Goal: Information Seeking & Learning: Learn about a topic

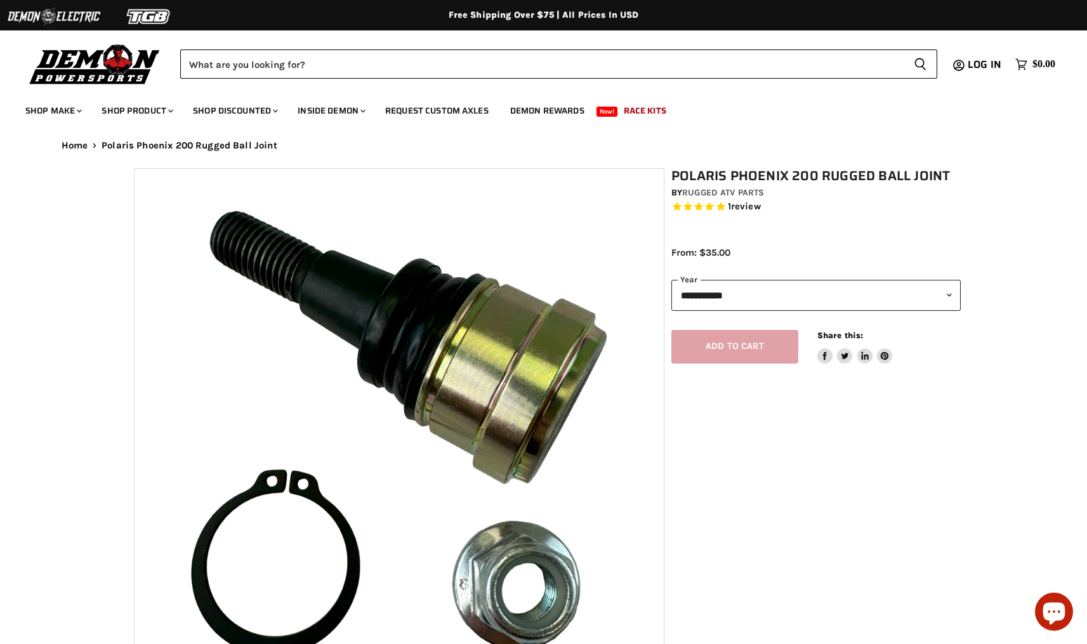
select select "******"
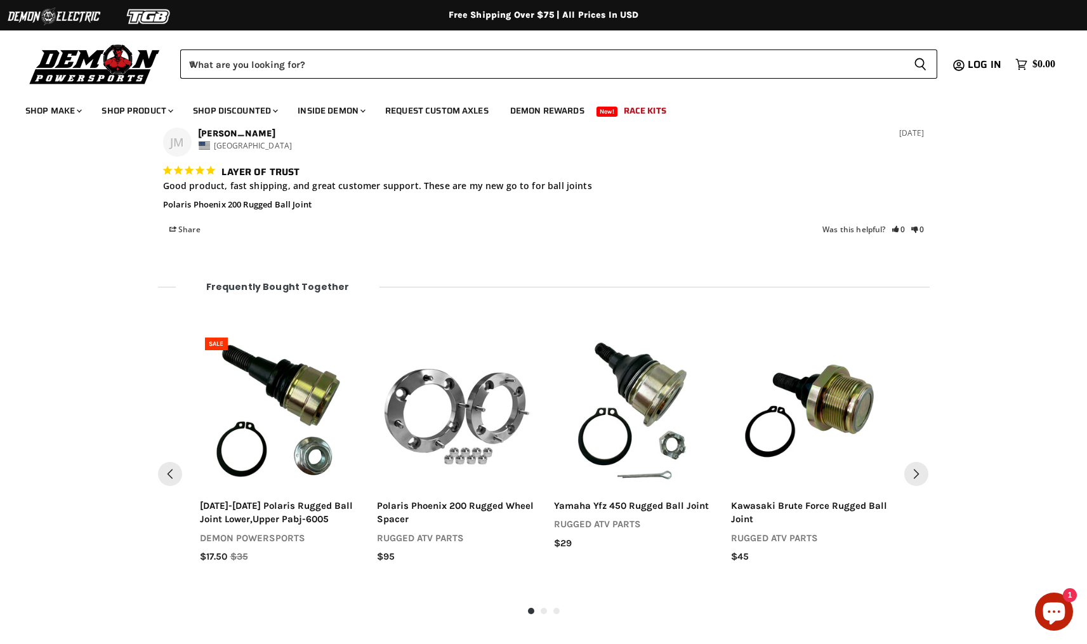
scroll to position [1362, 0]
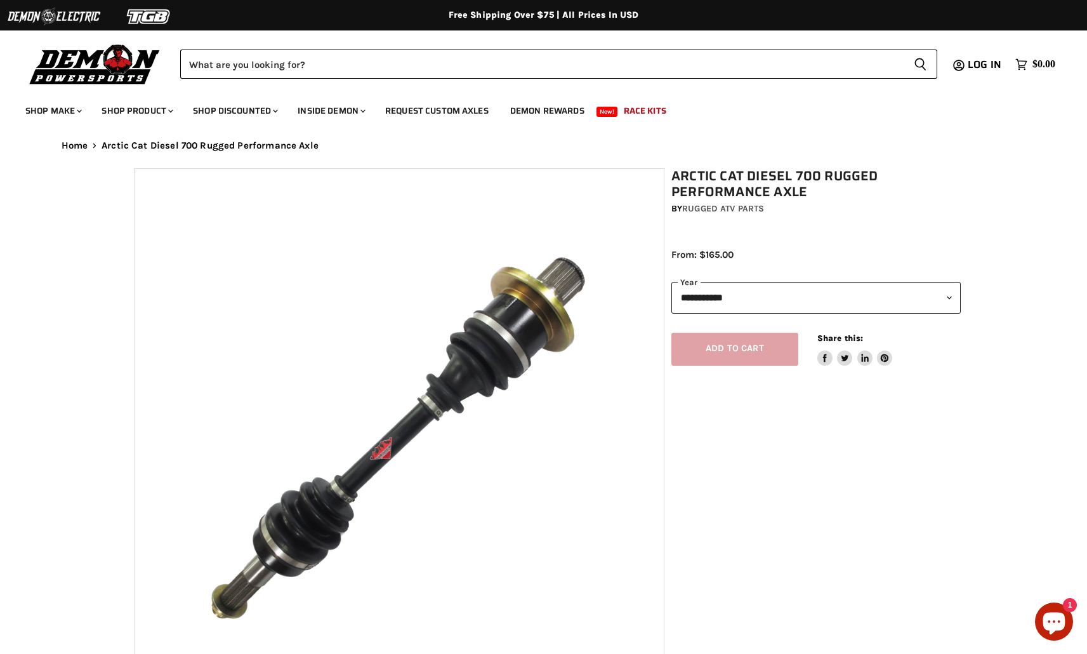
select select "******"
